Goal: Obtain resource: Obtain resource

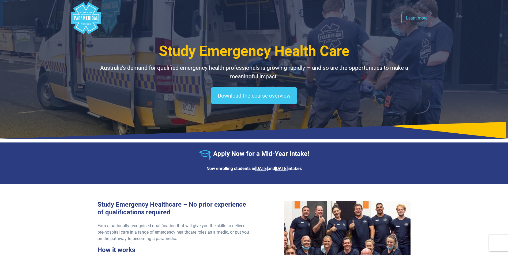
select select "**********"
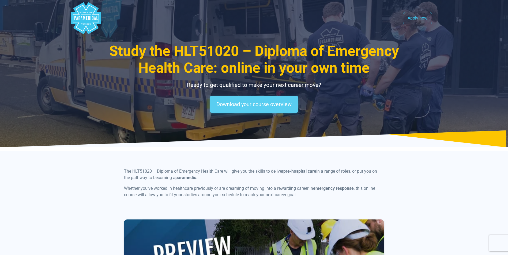
click at [248, 104] on link "Download your course overview" at bounding box center [254, 104] width 89 height 17
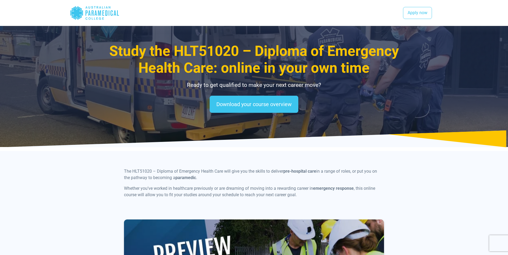
scroll to position [639, 0]
